Goal: Find specific page/section: Find specific page/section

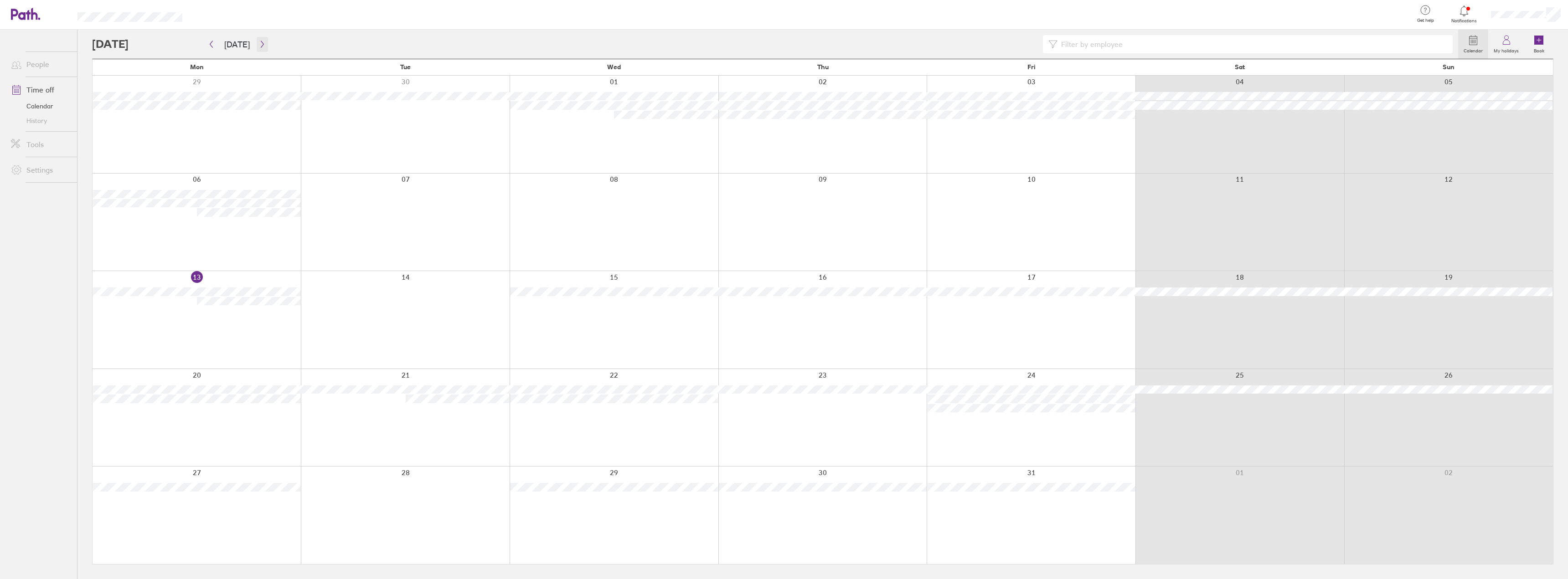
click at [259, 46] on icon "button" at bounding box center [262, 44] width 7 height 7
